Goal: Information Seeking & Learning: Learn about a topic

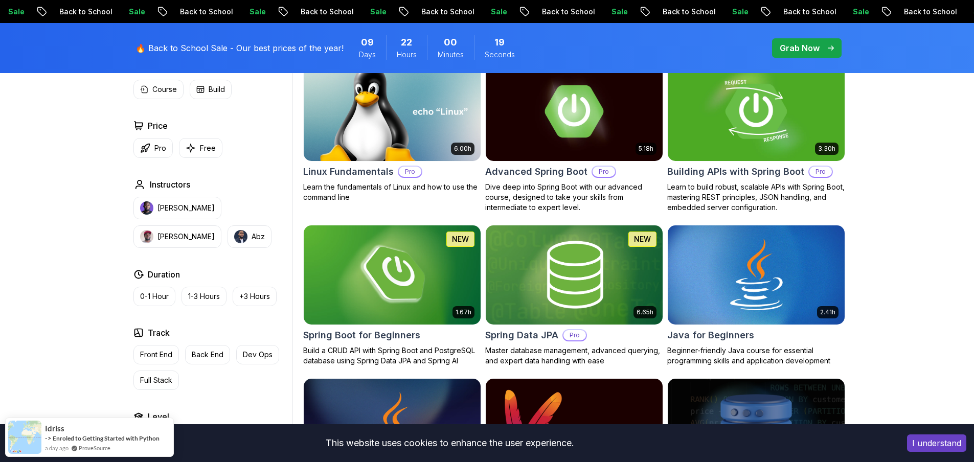
scroll to position [358, 0]
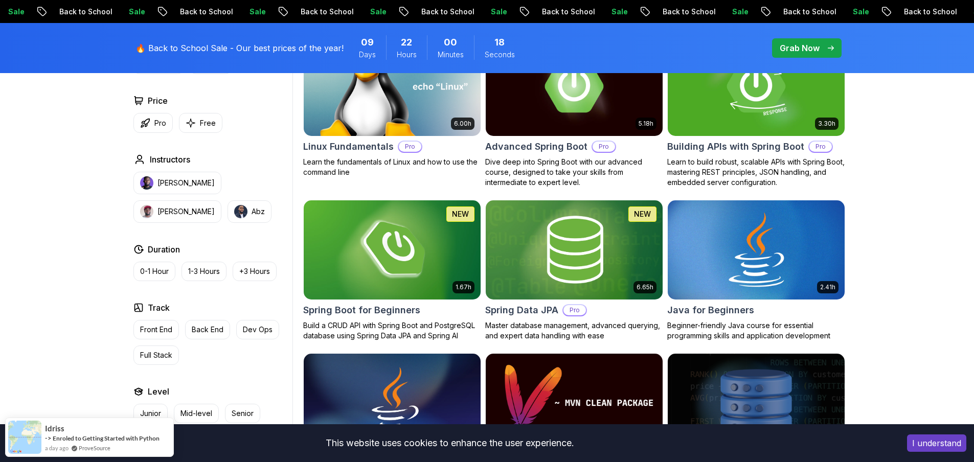
click at [740, 242] on img at bounding box center [756, 250] width 186 height 104
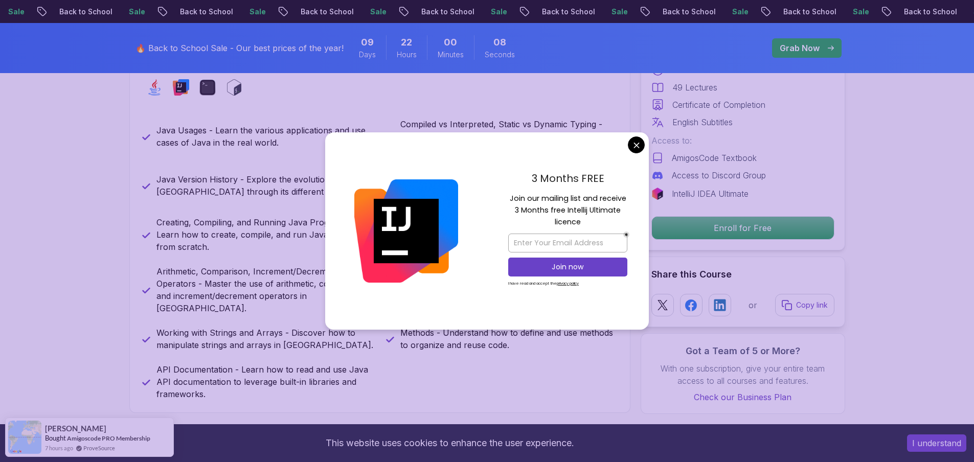
scroll to position [461, 0]
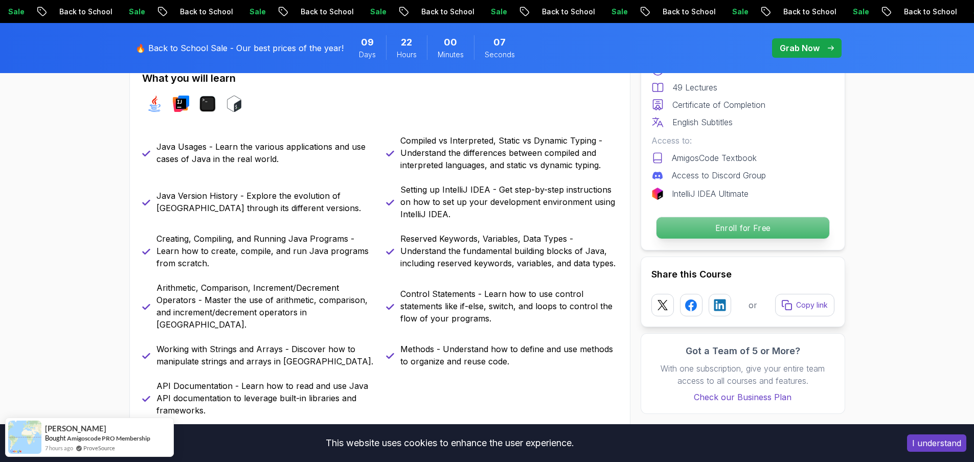
click at [722, 232] on p "Enroll for Free" at bounding box center [742, 227] width 173 height 21
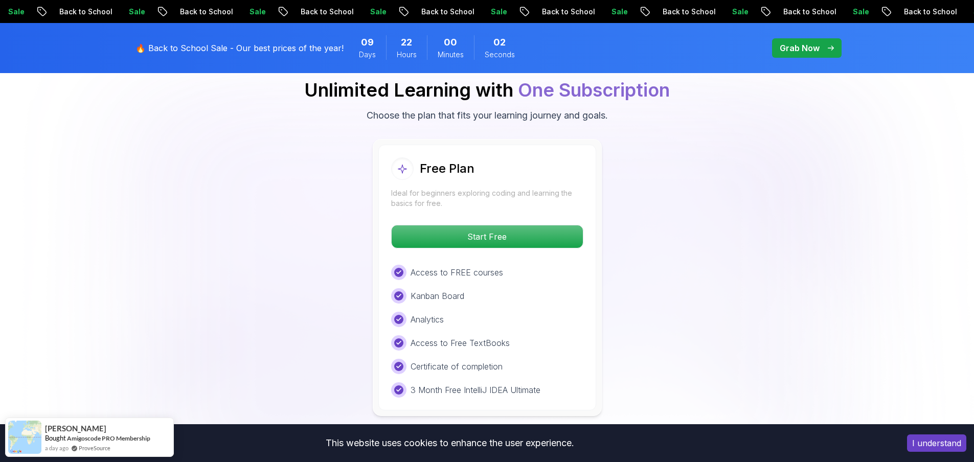
scroll to position [2090, 0]
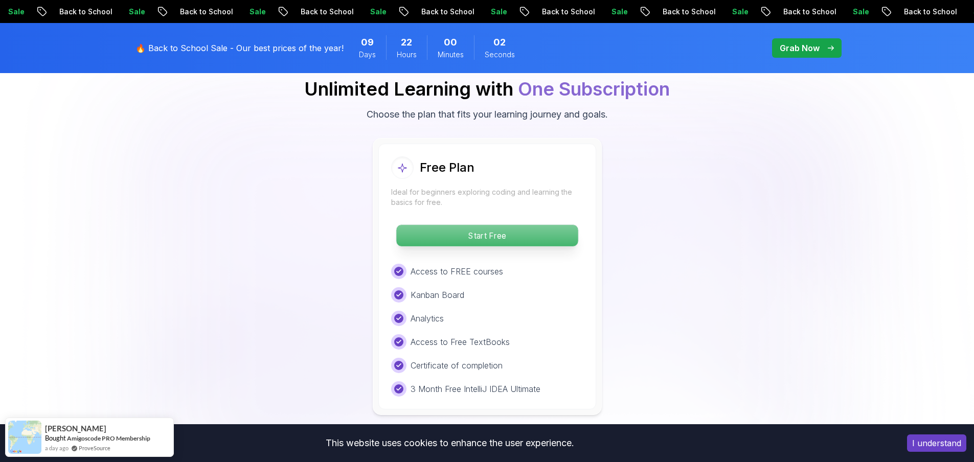
click at [479, 225] on p "Start Free" at bounding box center [487, 235] width 182 height 21
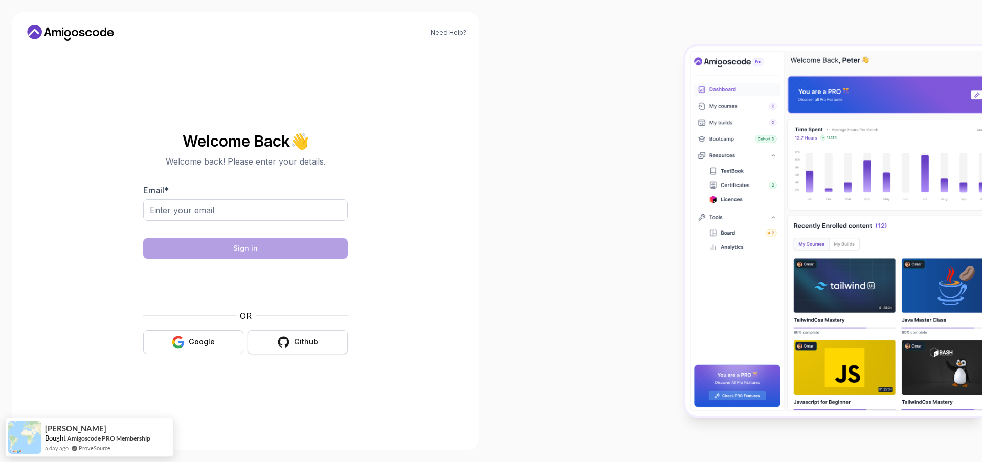
click at [284, 336] on icon "button" at bounding box center [283, 342] width 13 height 13
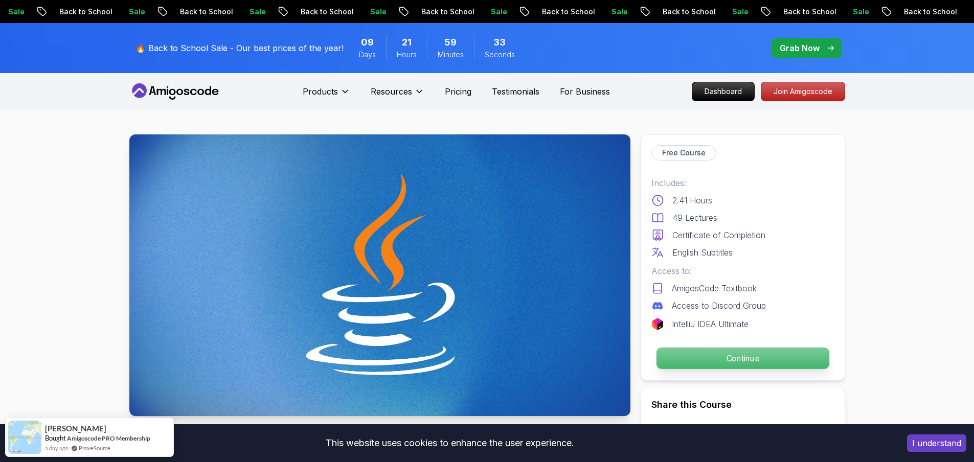
click at [738, 355] on p "Continue" at bounding box center [742, 358] width 173 height 21
click at [746, 359] on p "Continue" at bounding box center [742, 358] width 173 height 21
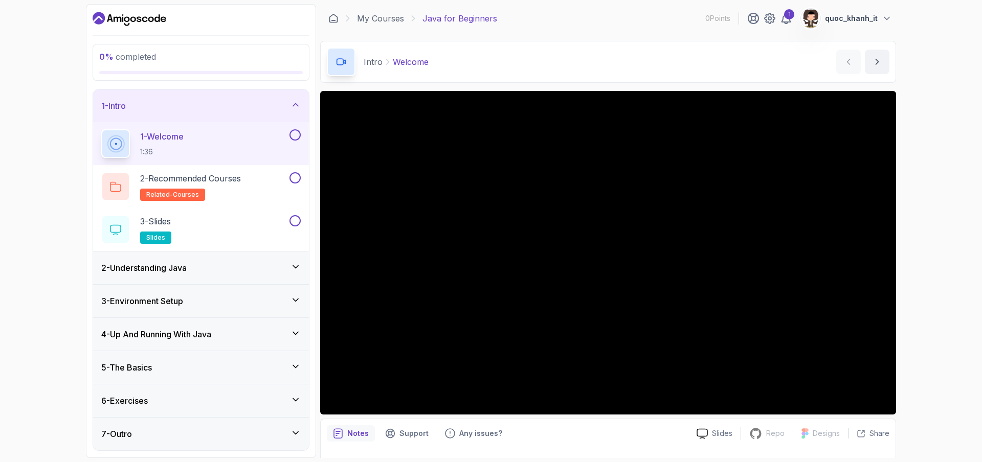
click at [303, 400] on div "6 - Exercises" at bounding box center [201, 400] width 216 height 33
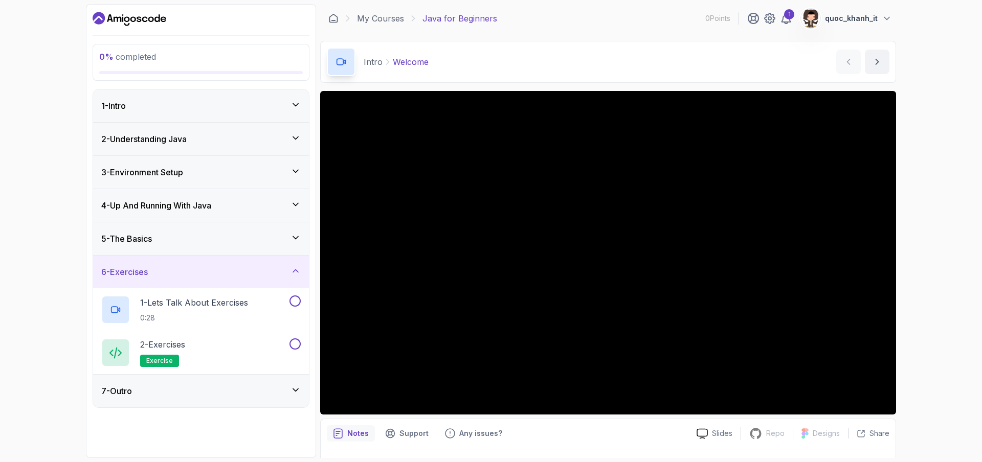
scroll to position [28, 0]
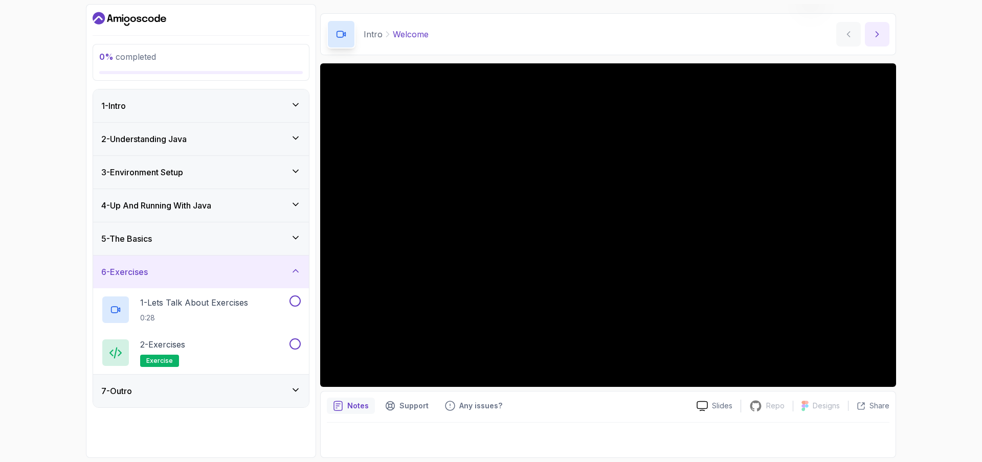
click at [873, 29] on button "next content" at bounding box center [877, 34] width 25 height 25
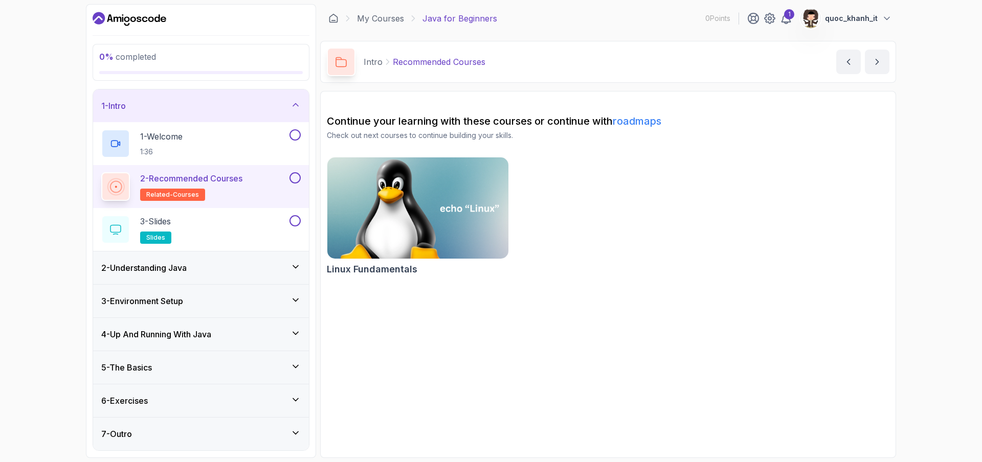
click at [388, 202] on img at bounding box center [418, 208] width 190 height 106
click at [880, 65] on icon "next content" at bounding box center [877, 62] width 10 height 10
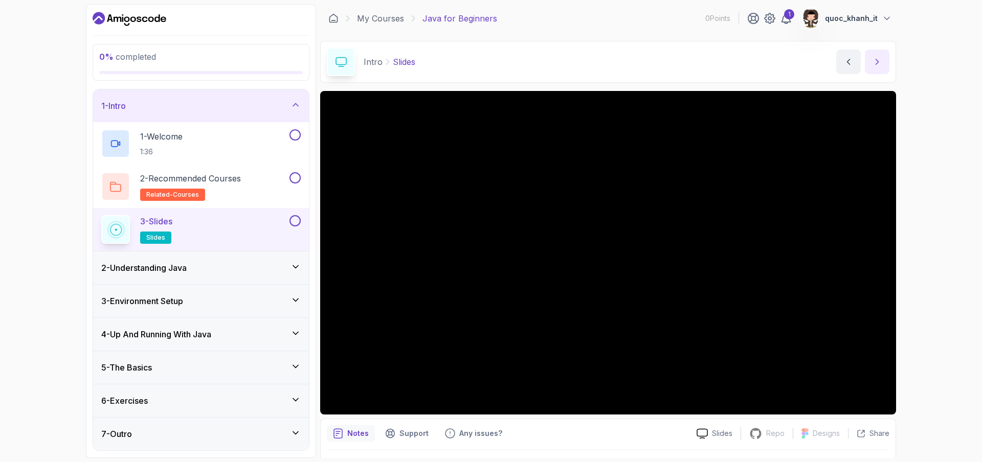
click at [875, 61] on icon "next content" at bounding box center [877, 62] width 10 height 10
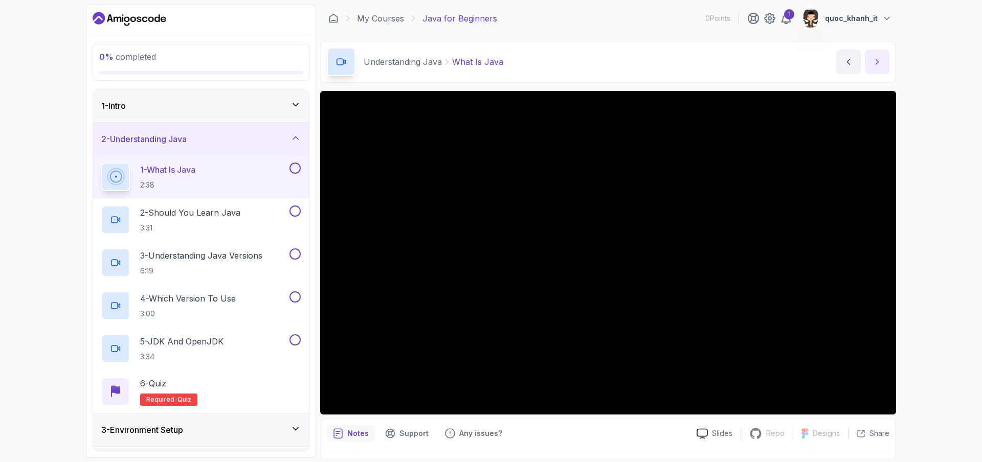
click at [875, 64] on icon "next content" at bounding box center [877, 62] width 10 height 10
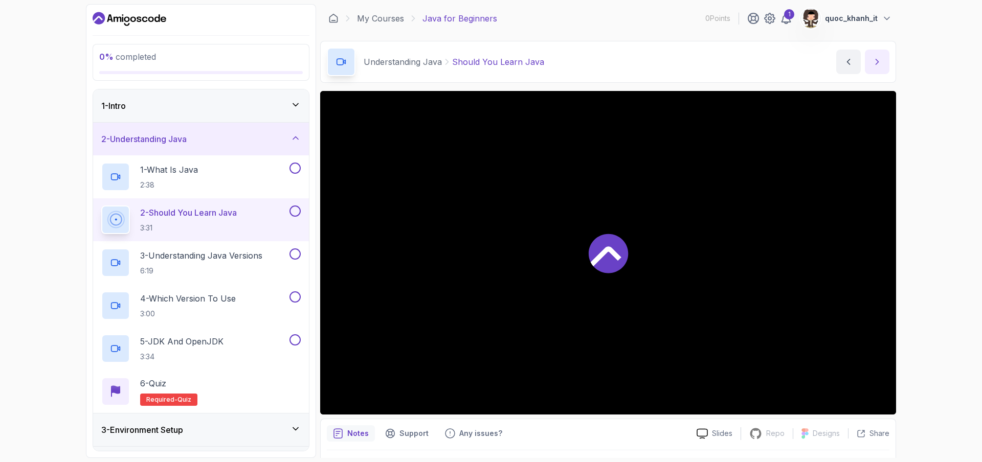
click at [875, 64] on icon "next content" at bounding box center [877, 62] width 10 height 10
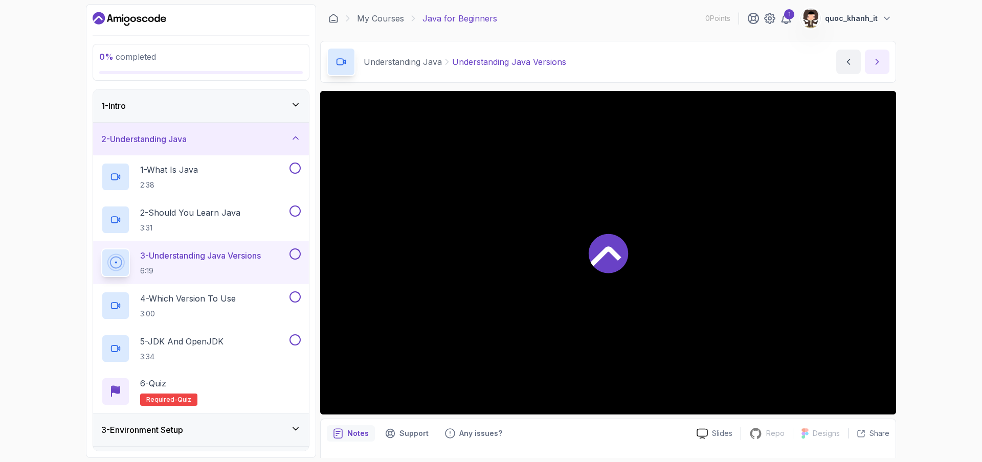
click at [875, 64] on icon "next content" at bounding box center [877, 62] width 10 height 10
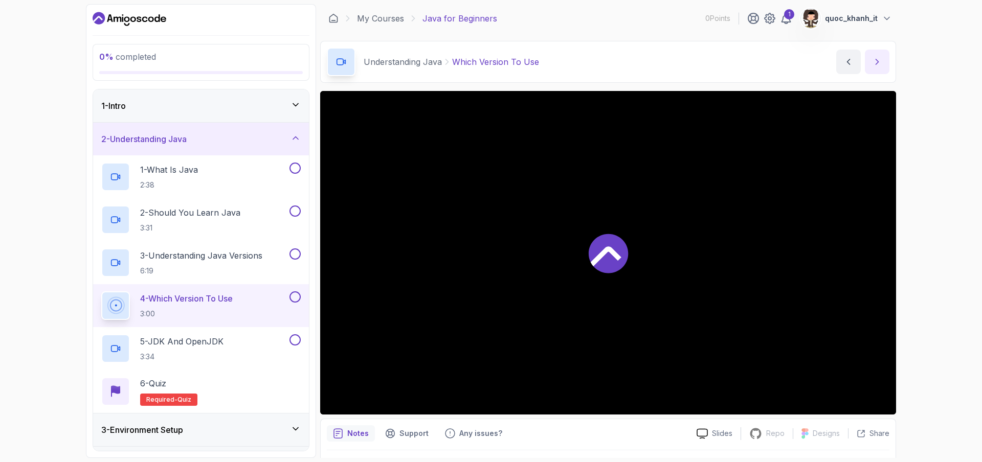
click at [875, 64] on icon "next content" at bounding box center [877, 62] width 10 height 10
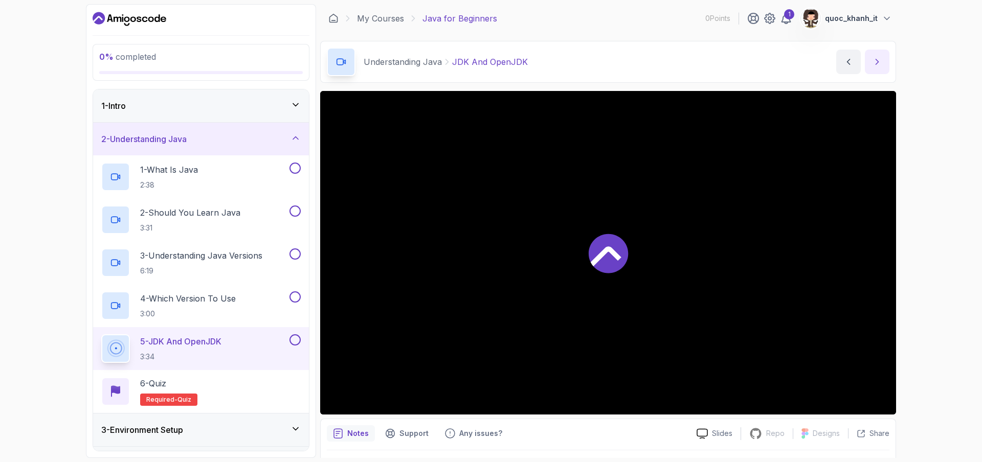
click at [875, 64] on icon "next content" at bounding box center [877, 62] width 10 height 10
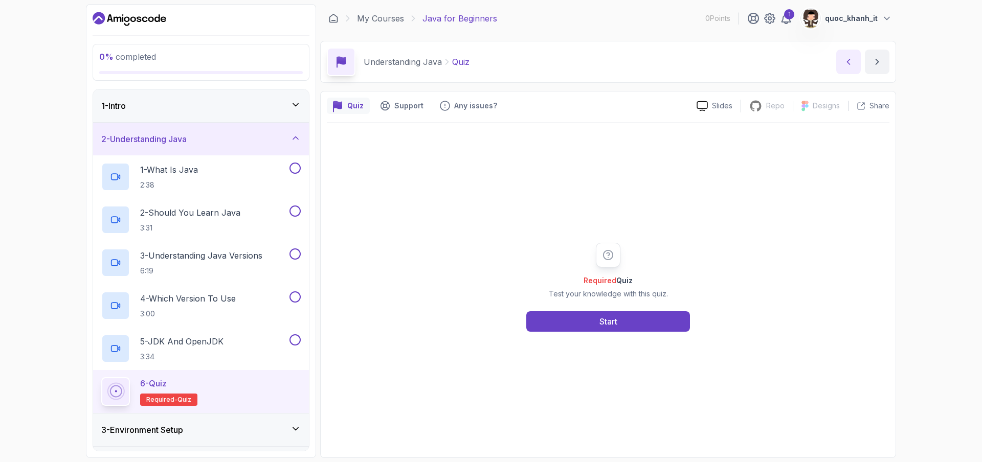
click at [842, 62] on button "previous content" at bounding box center [848, 62] width 25 height 25
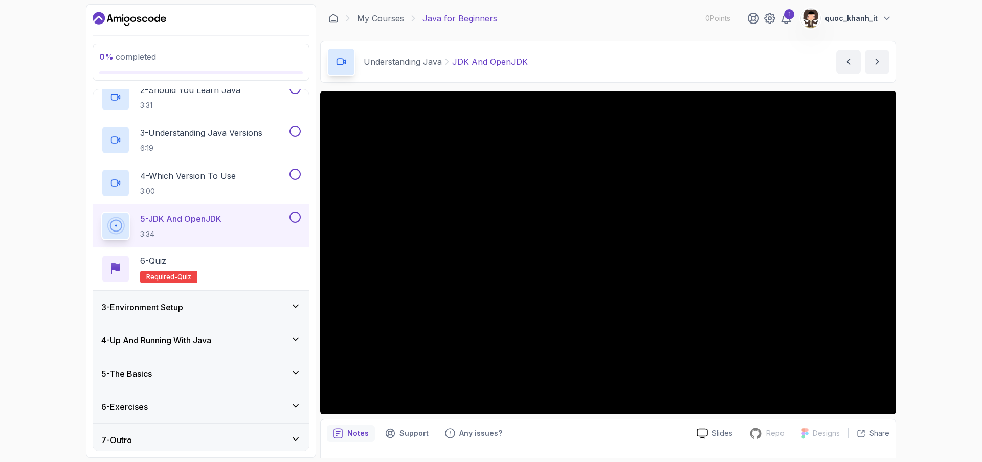
scroll to position [128, 0]
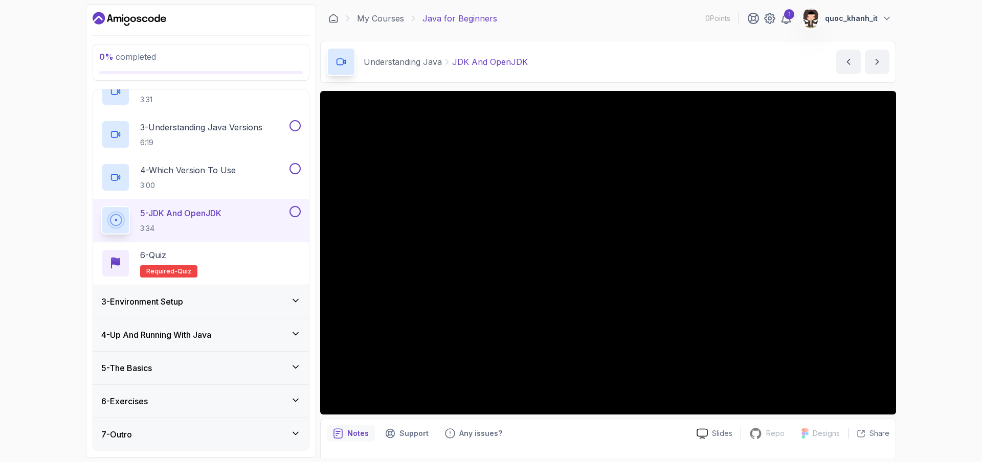
click at [218, 304] on div "3 - Environment Setup" at bounding box center [200, 302] width 199 height 12
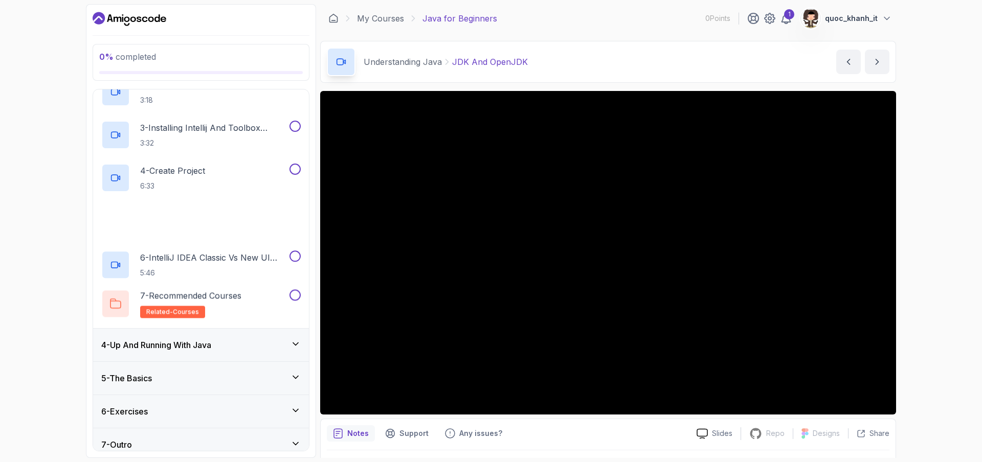
scroll to position [171, 0]
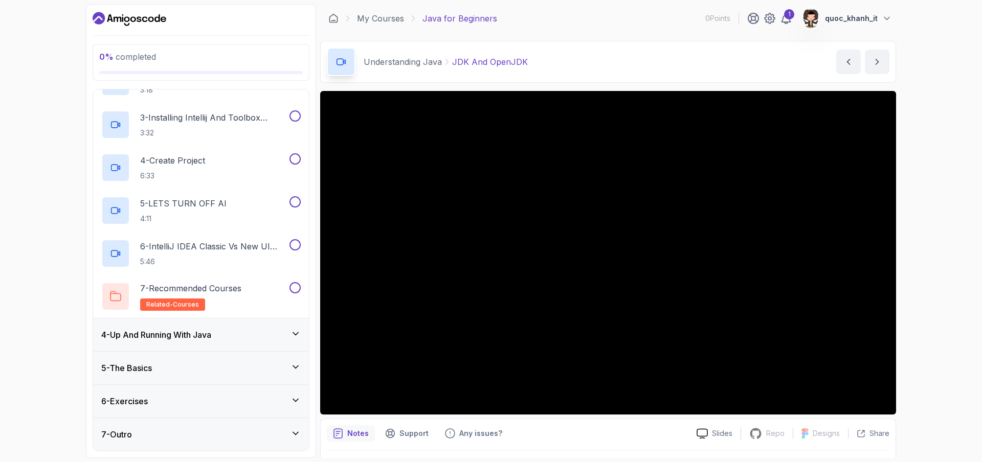
click at [175, 366] on div "5 - The Basics" at bounding box center [200, 368] width 199 height 12
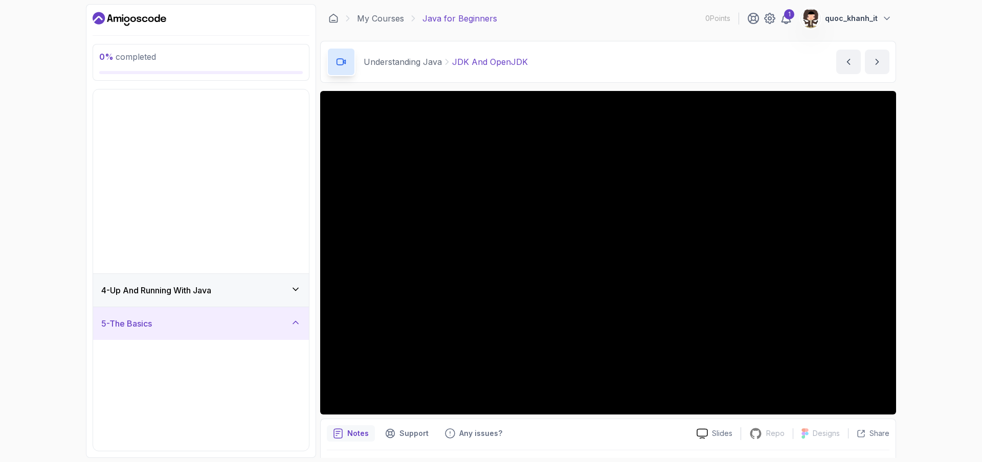
scroll to position [0, 0]
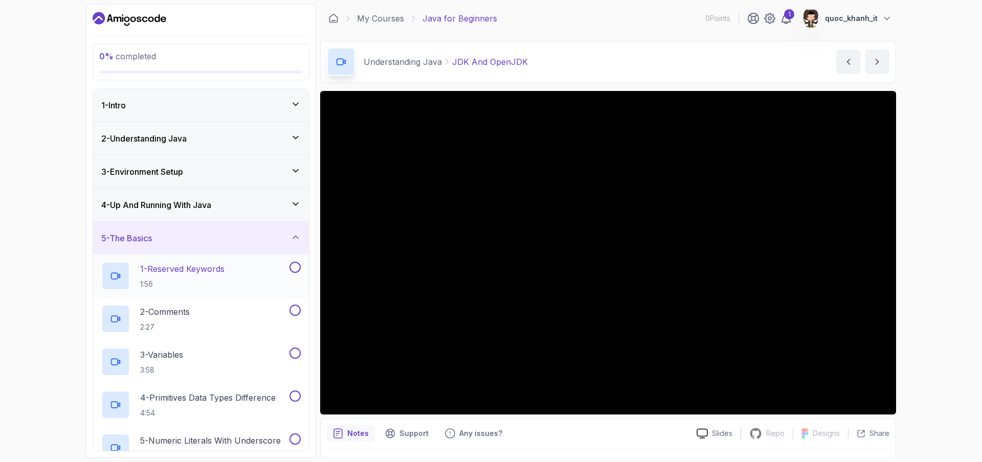
click at [199, 273] on p "1 - Reserved Keywords" at bounding box center [182, 269] width 84 height 12
click at [193, 201] on h3 "4 - Up And Running With Java" at bounding box center [156, 205] width 110 height 12
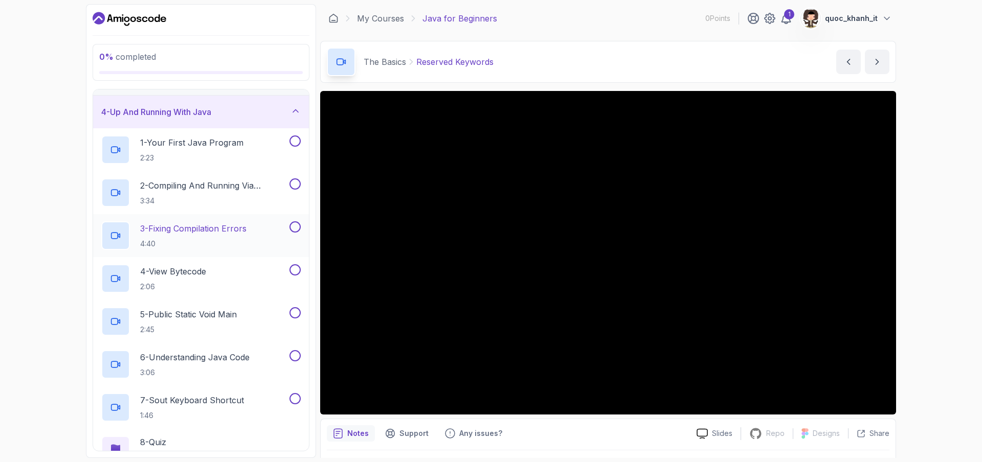
scroll to position [102, 0]
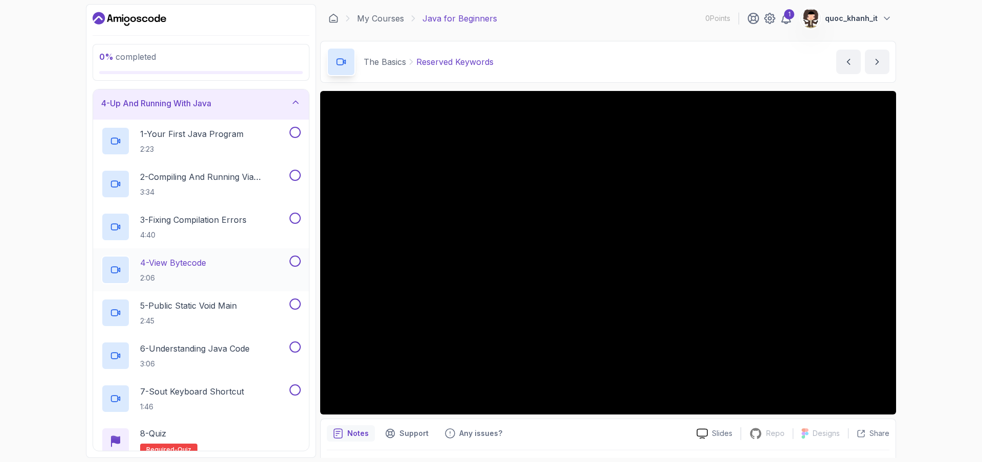
click at [212, 275] on div "4 - View Bytecode 2:06" at bounding box center [194, 270] width 186 height 29
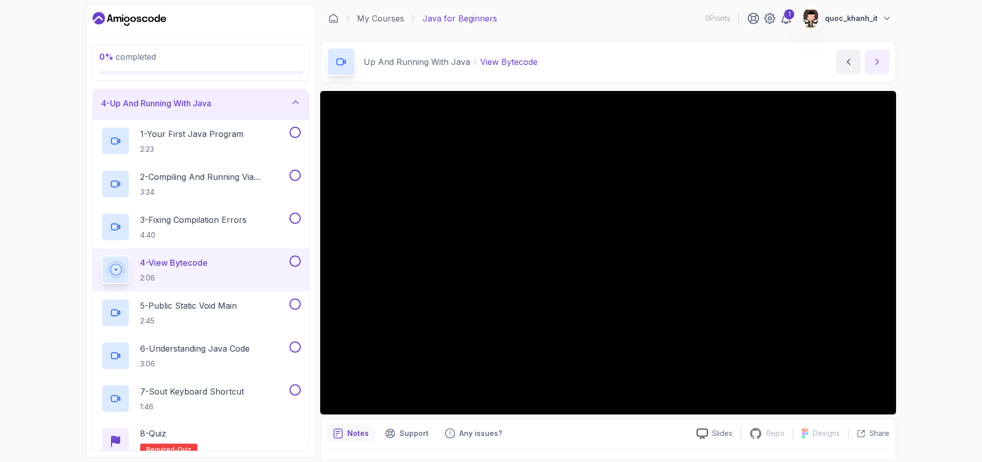
click at [880, 63] on icon "next content" at bounding box center [877, 62] width 10 height 10
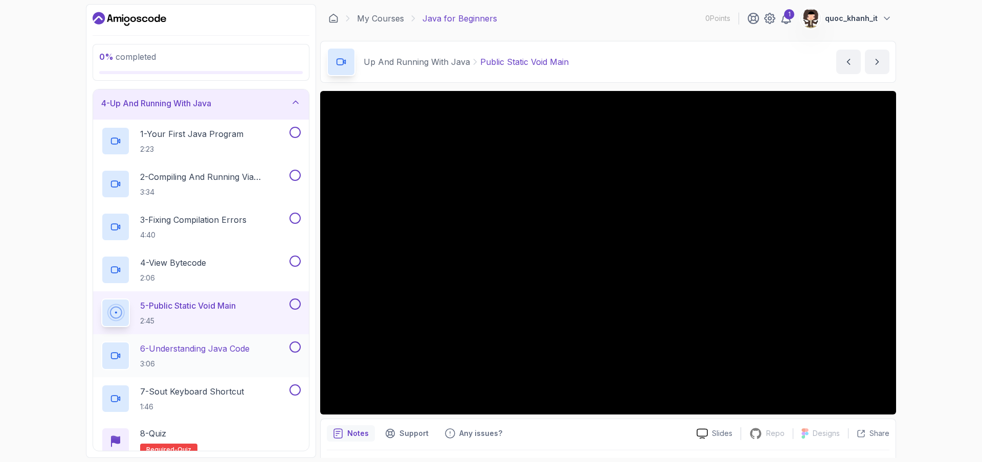
click at [222, 351] on p "6 - Understanding Java Code" at bounding box center [194, 349] width 109 height 12
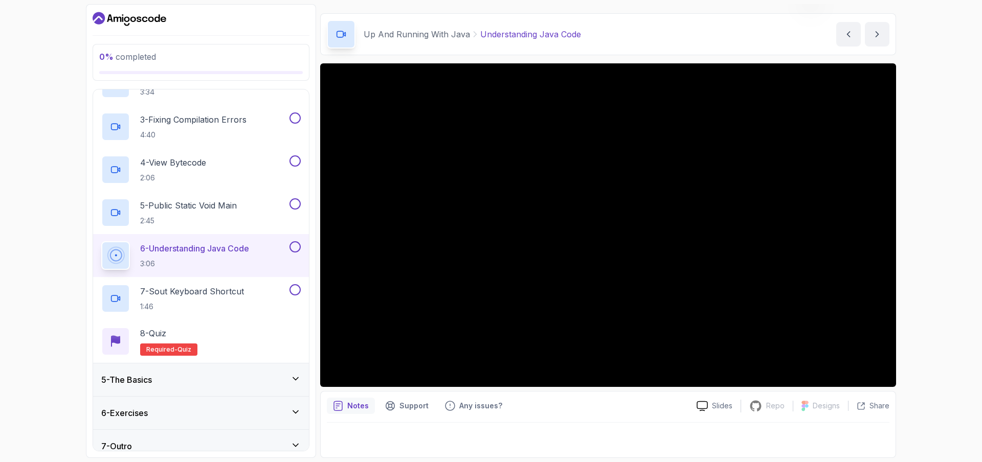
scroll to position [214, 0]
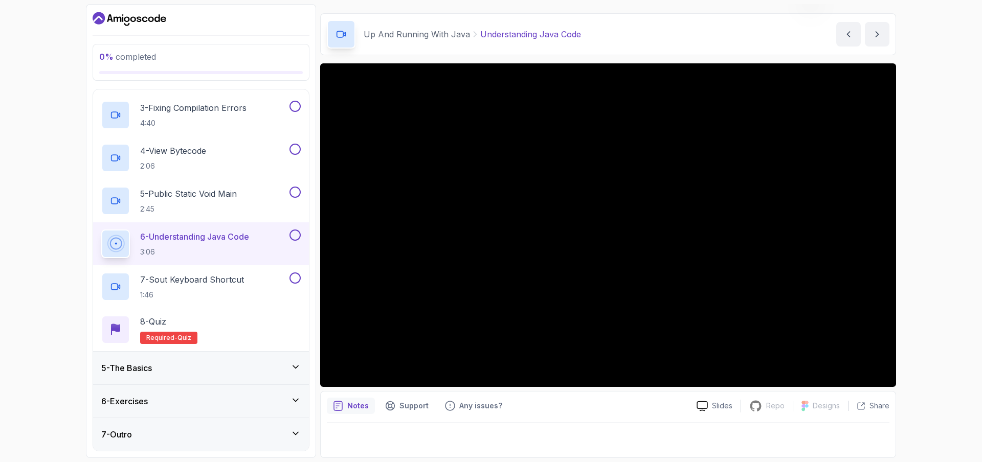
click at [178, 363] on div "5 - The Basics" at bounding box center [200, 368] width 199 height 12
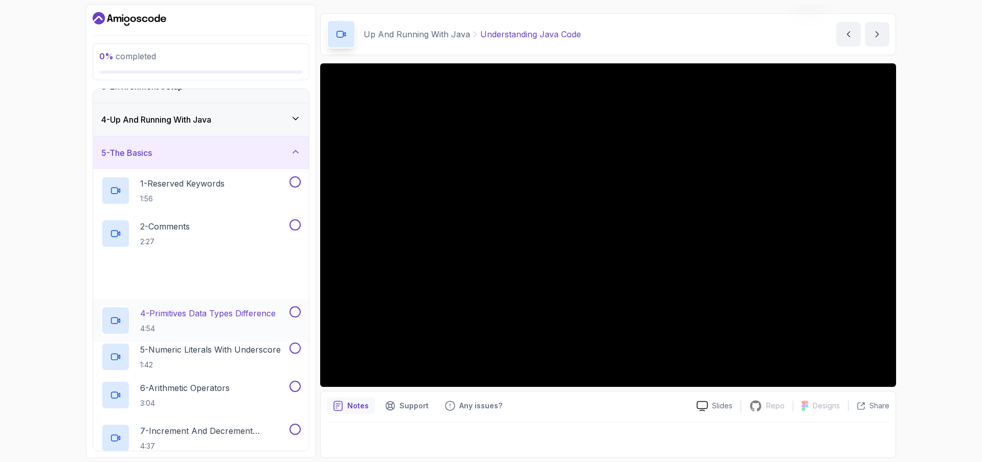
scroll to position [102, 0]
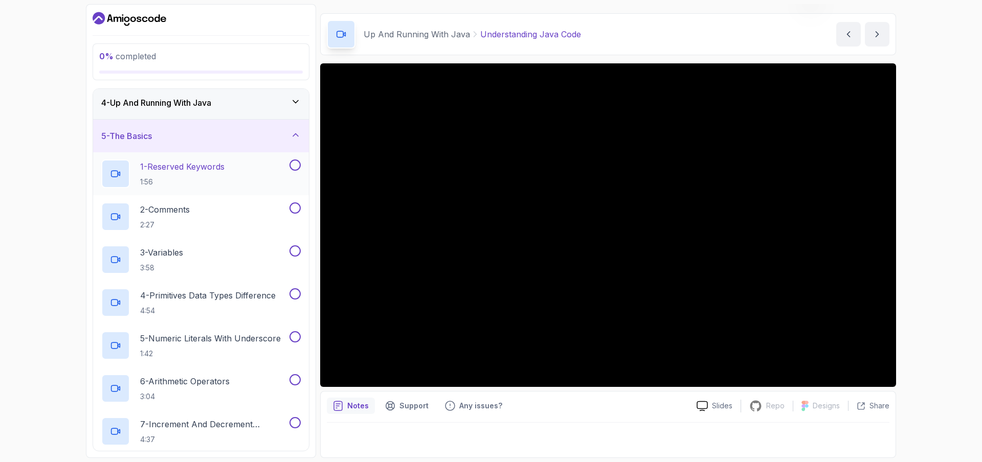
click at [198, 177] on p "1:56" at bounding box center [182, 182] width 84 height 10
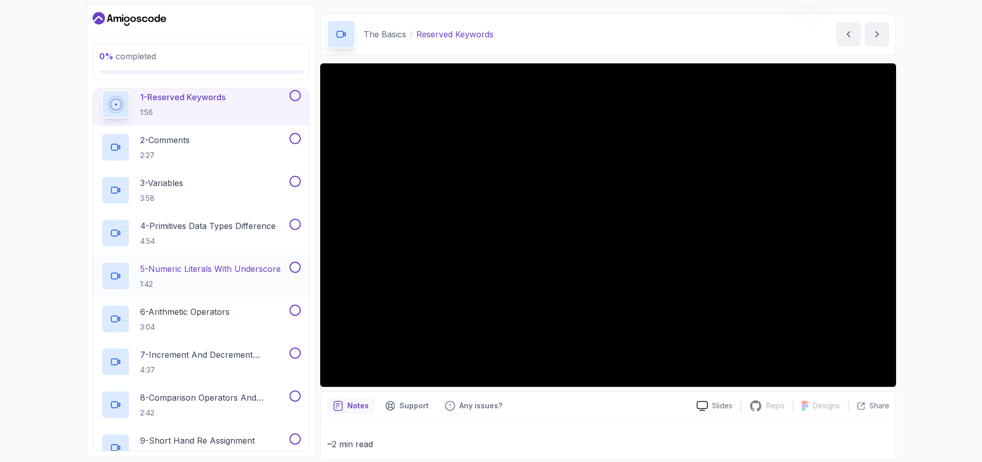
scroll to position [205, 0]
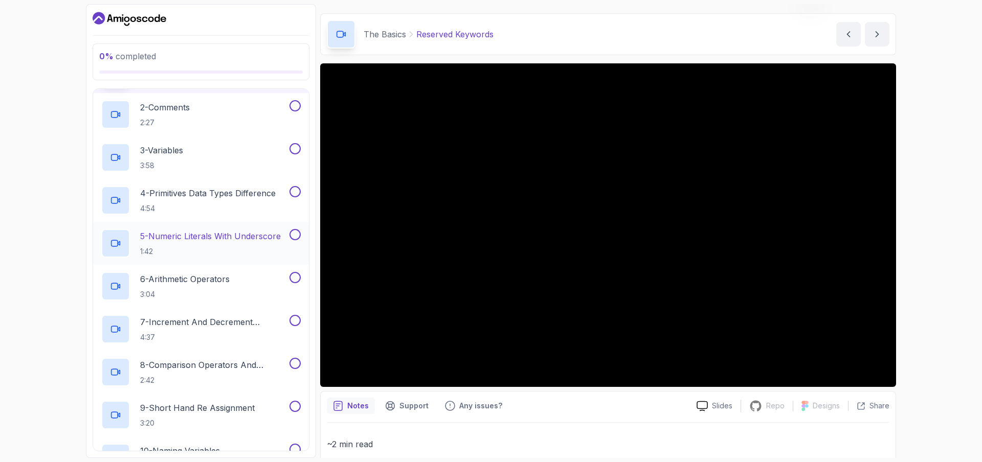
click at [204, 245] on h2 "5 - Numeric Literals With Underscore 1:42" at bounding box center [210, 243] width 141 height 27
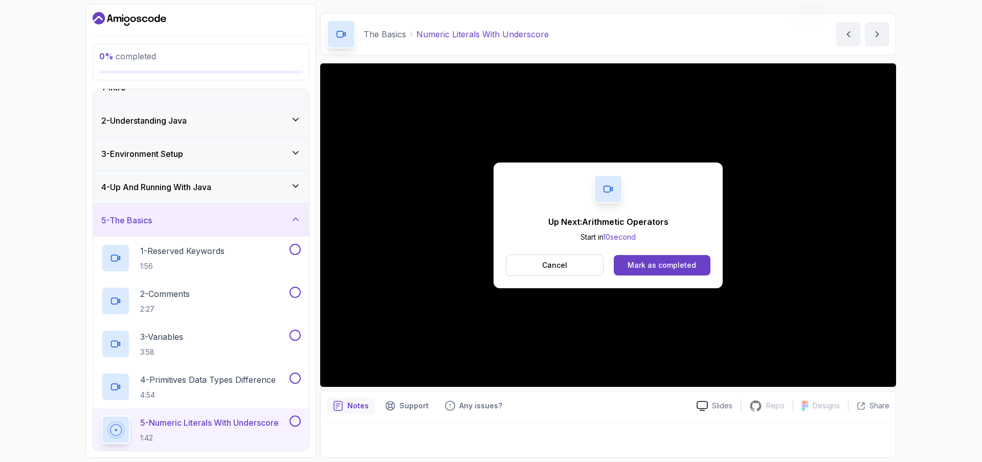
scroll to position [13, 0]
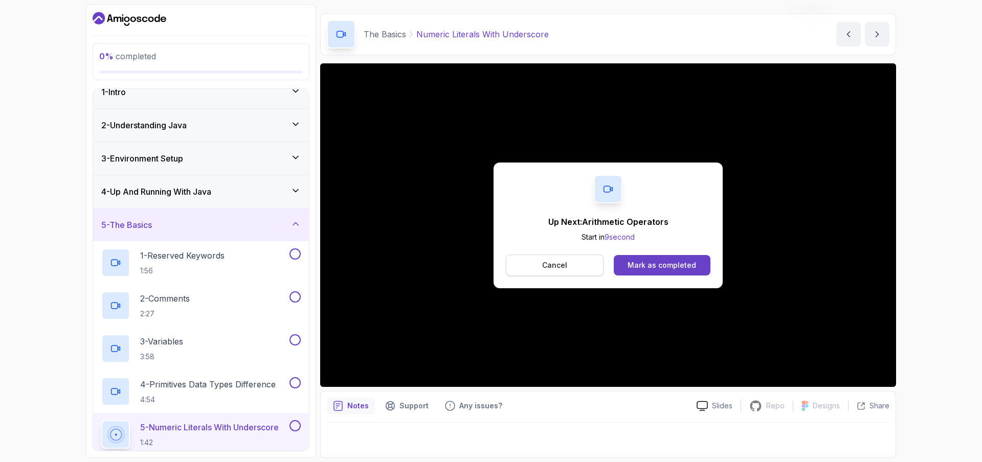
click at [552, 269] on p "Cancel" at bounding box center [554, 265] width 25 height 10
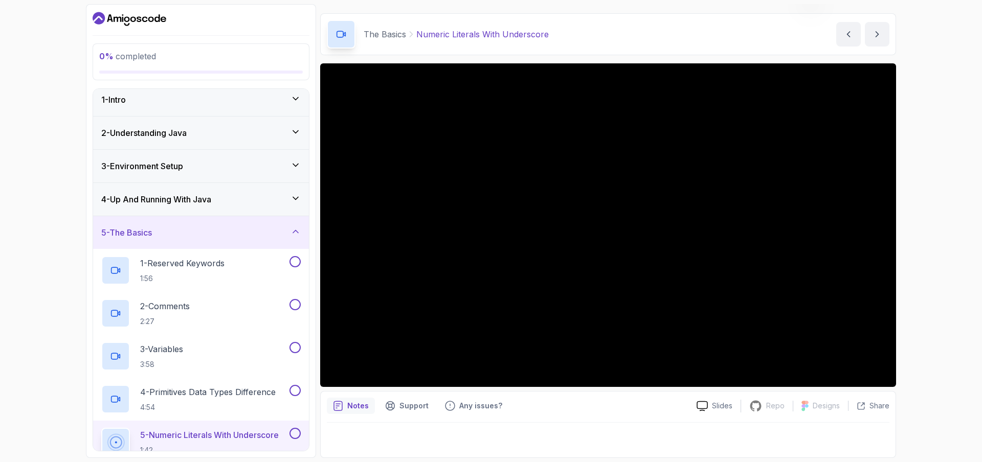
scroll to position [0, 0]
